Goal: Check status: Check status

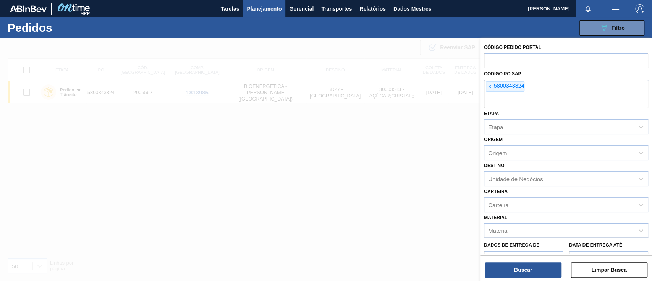
click at [493, 86] on font "5800343824" at bounding box center [508, 85] width 31 height 6
click at [487, 86] on span "×" at bounding box center [489, 87] width 7 height 10
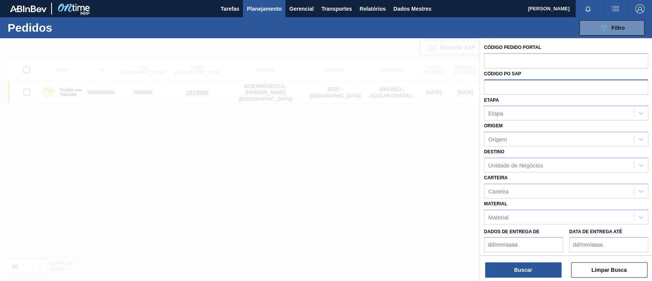
paste input "text"
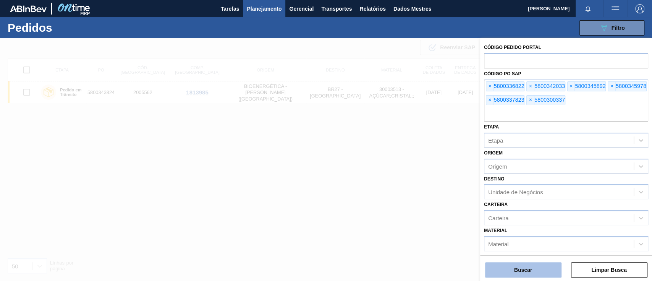
click at [524, 266] on button "Buscar" at bounding box center [523, 269] width 76 height 15
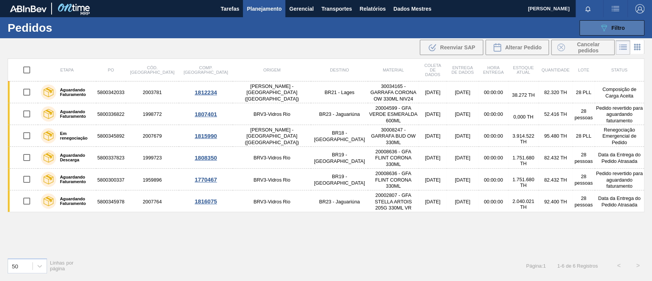
click at [620, 26] on font "Filtro" at bounding box center [617, 28] width 13 height 6
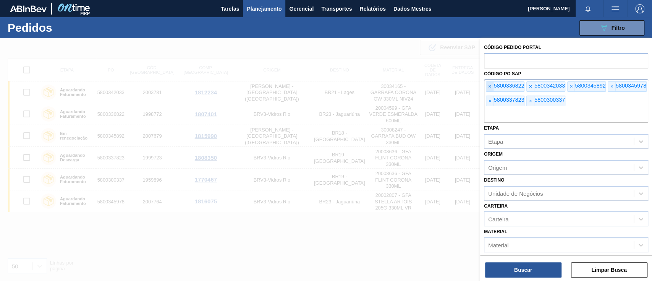
click at [493, 84] on span "×" at bounding box center [489, 87] width 7 height 10
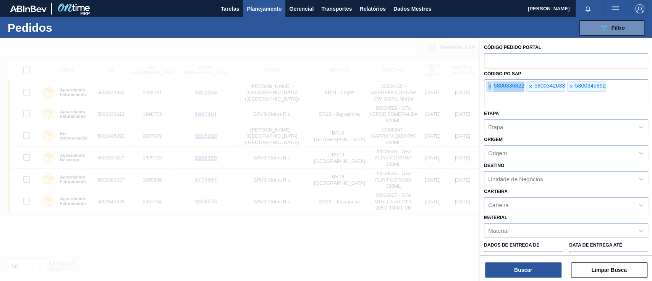
click at [493, 84] on span "×" at bounding box center [489, 87] width 7 height 10
click at [493, 84] on div "× 5800336822" at bounding box center [505, 86] width 39 height 11
paste input "text"
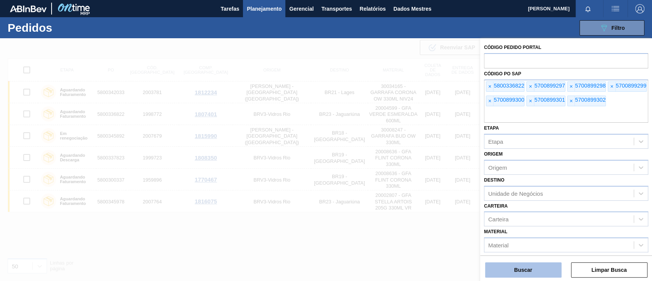
click at [520, 267] on font "Buscar" at bounding box center [523, 270] width 18 height 6
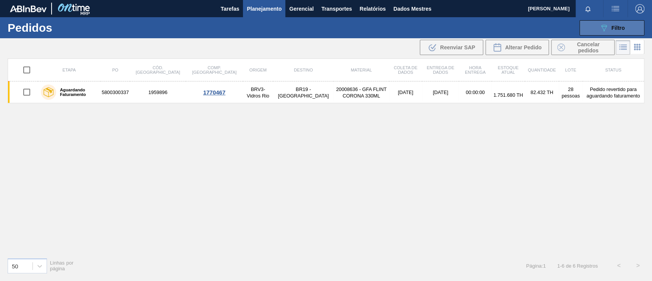
click at [597, 28] on button "089F7B8B-B2A5-4AFE-B5C0-19BA573D28AC Filtro" at bounding box center [611, 27] width 65 height 15
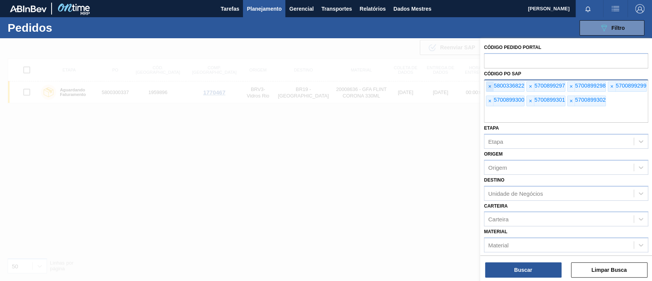
click at [491, 85] on span "×" at bounding box center [489, 87] width 7 height 10
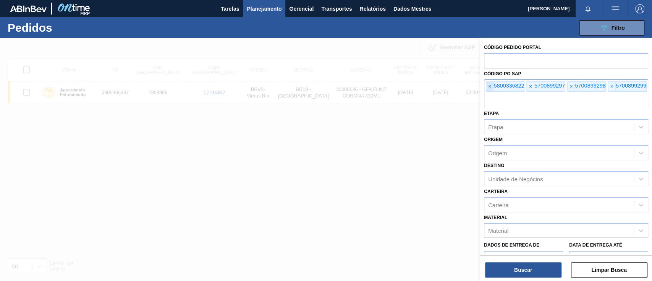
click at [490, 85] on font "×" at bounding box center [489, 86] width 3 height 6
click at [490, 86] on font "×" at bounding box center [489, 86] width 3 height 6
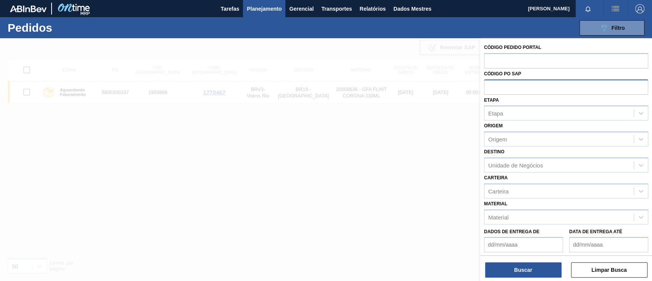
click at [490, 86] on input "text" at bounding box center [566, 86] width 164 height 15
paste input "5800335726"
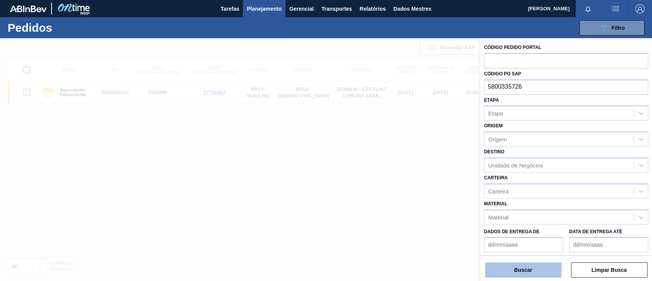
type input "5800335726"
click at [528, 275] on button "Buscar" at bounding box center [523, 269] width 76 height 15
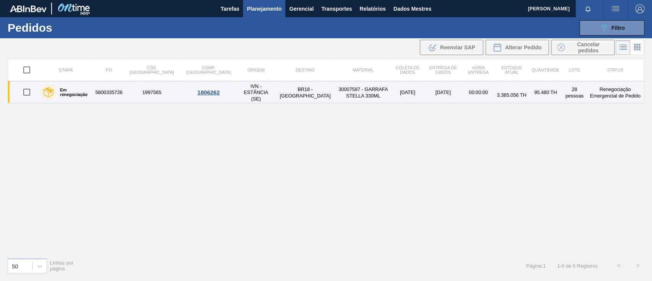
click at [82, 93] on font "Em renegociação" at bounding box center [73, 91] width 27 height 9
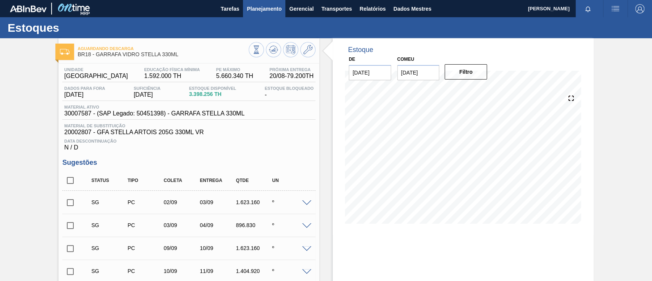
click at [251, 11] on font "Planejamento" at bounding box center [264, 9] width 35 height 6
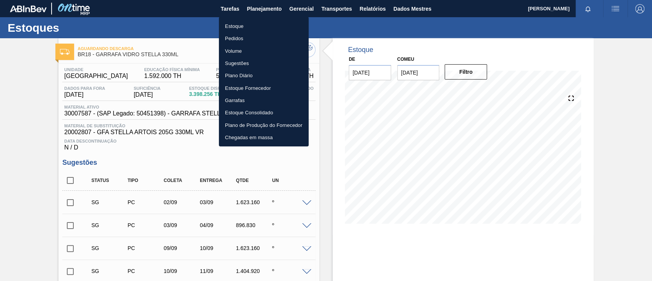
click at [229, 36] on font "Pedidos" at bounding box center [234, 39] width 18 height 6
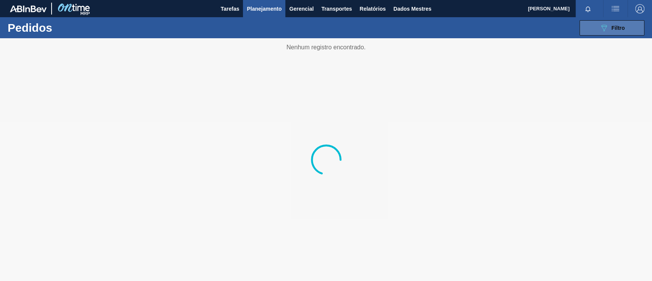
click at [594, 29] on button "089F7B8B-B2A5-4AFE-B5C0-19BA573D28AC Filtro" at bounding box center [611, 27] width 65 height 15
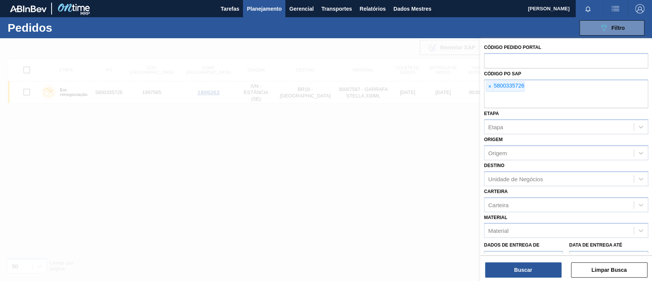
click at [489, 86] on font "×" at bounding box center [489, 86] width 3 height 6
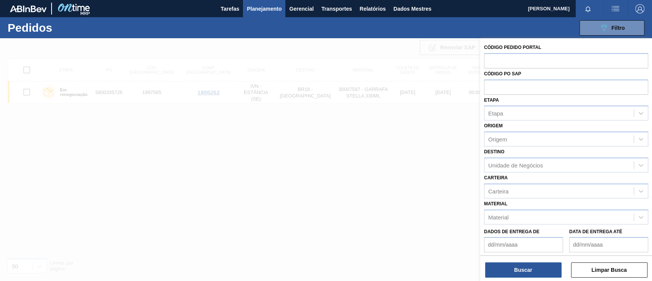
paste input "text"
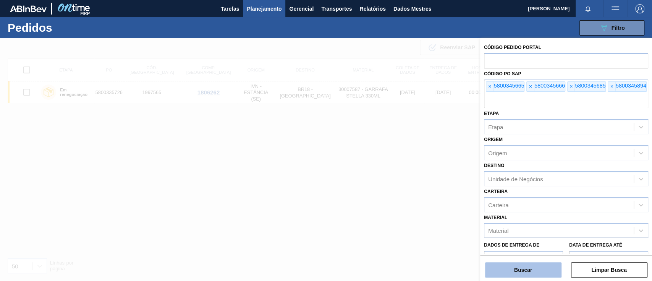
click at [526, 267] on font "Buscar" at bounding box center [523, 270] width 18 height 6
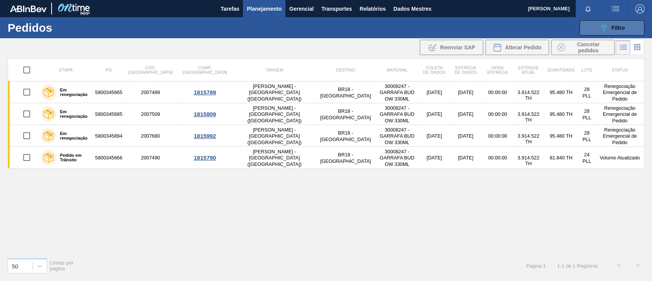
click at [595, 21] on button "089F7B8B-B2A5-4AFE-B5C0-19BA573D28AC Filtro" at bounding box center [611, 27] width 65 height 15
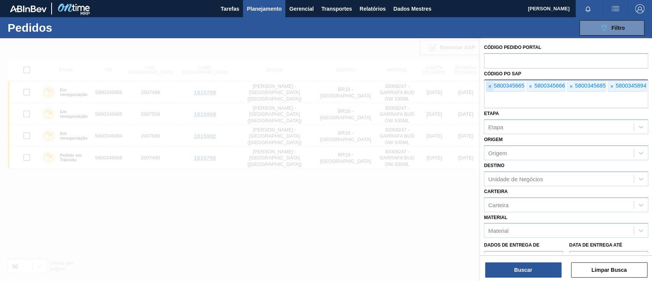
click at [489, 87] on font "×" at bounding box center [489, 86] width 3 height 6
click at [489, 94] on input "text" at bounding box center [566, 101] width 164 height 15
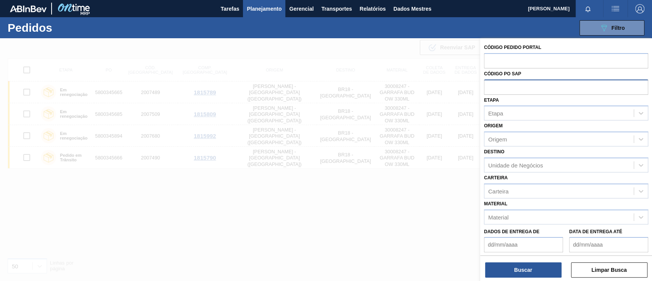
paste input "5800345035"
type input "5800345035"
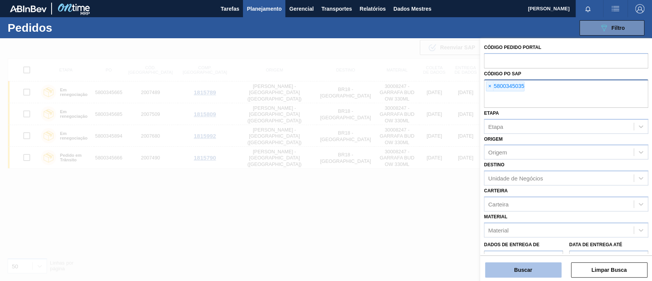
click at [540, 269] on button "Buscar" at bounding box center [523, 269] width 76 height 15
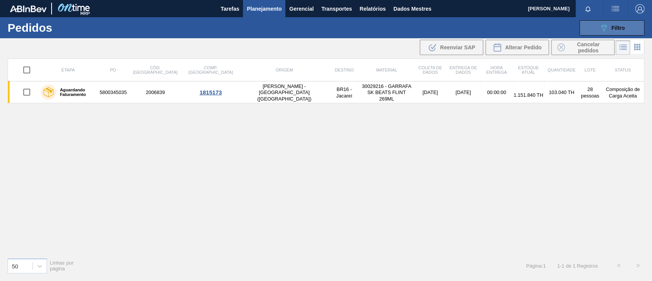
click at [611, 24] on div "089F7B8B-B2A5-4AFE-B5C0-19BA573D28AC Filtro" at bounding box center [612, 27] width 26 height 9
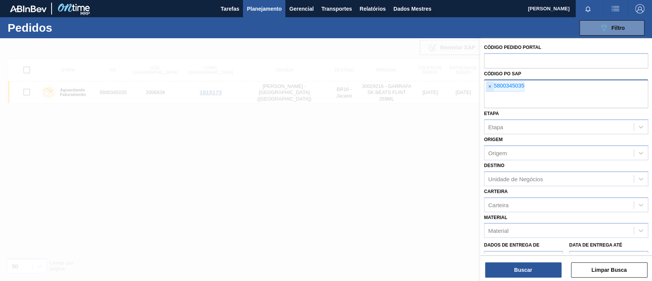
click at [490, 86] on font "×" at bounding box center [489, 86] width 3 height 6
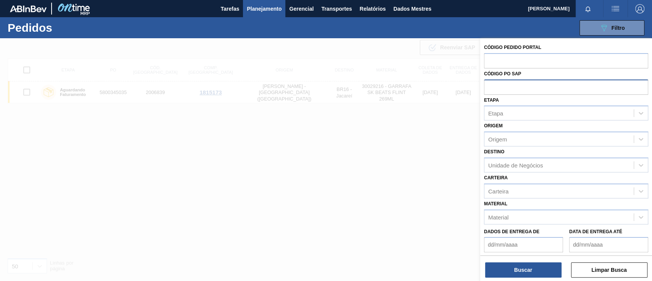
click at [504, 87] on input "text" at bounding box center [566, 86] width 164 height 15
paste input "5800341269"
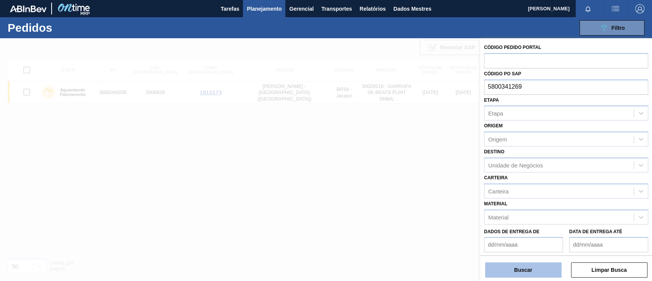
type input "5800341269"
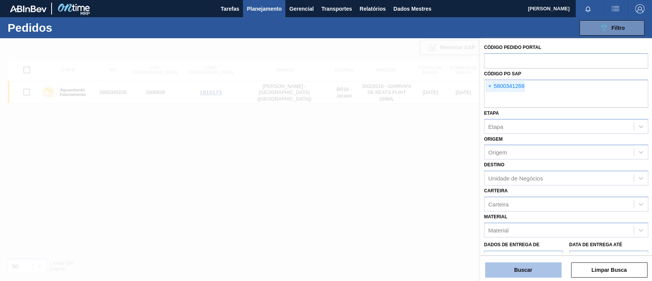
click at [532, 269] on font "Buscar" at bounding box center [523, 270] width 18 height 6
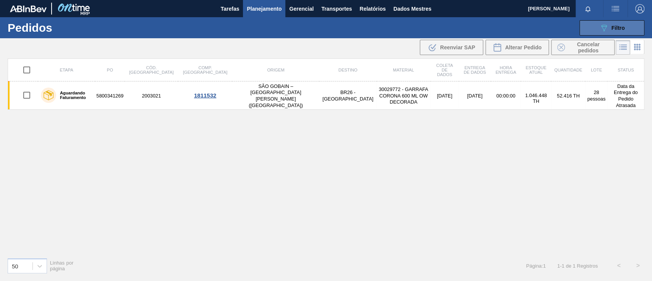
click at [598, 26] on button "089F7B8B-B2A5-4AFE-B5C0-19BA573D28AC Filtro" at bounding box center [611, 27] width 65 height 15
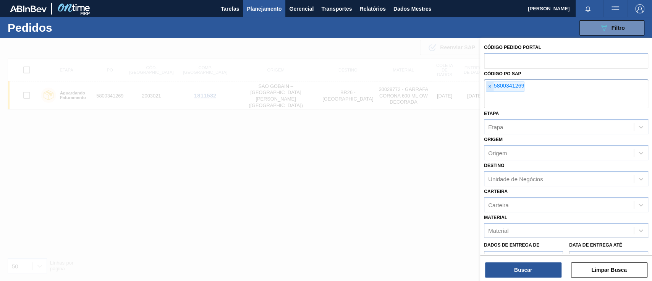
click at [492, 86] on span "×" at bounding box center [489, 87] width 7 height 10
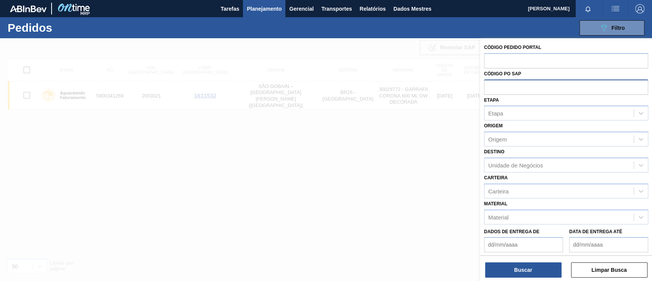
paste input "text"
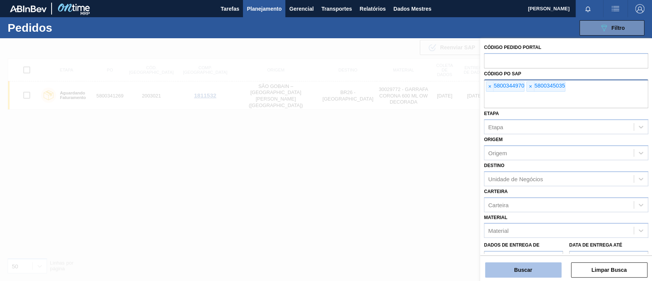
click at [532, 269] on font "Buscar" at bounding box center [523, 270] width 18 height 6
